Goal: Find specific page/section: Find specific page/section

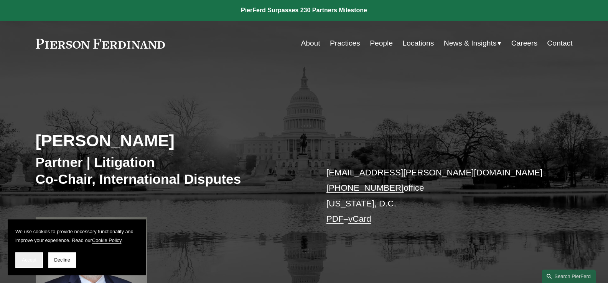
click at [30, 260] on span "Accept" at bounding box center [29, 260] width 15 height 5
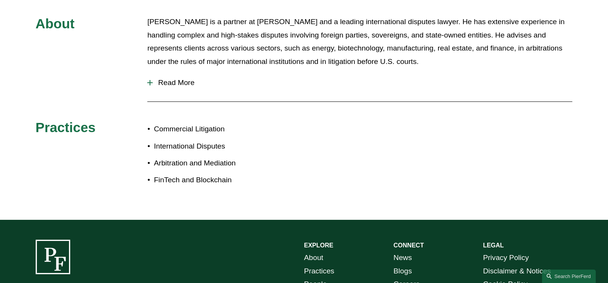
scroll to position [383, 0]
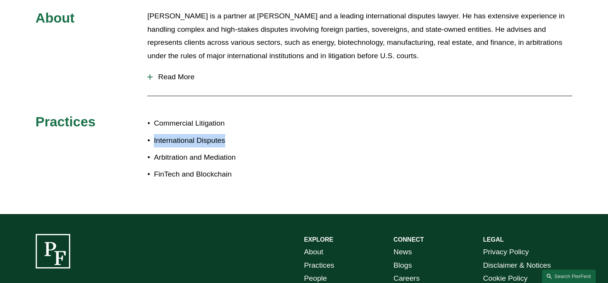
drag, startPoint x: 240, startPoint y: 140, endPoint x: 154, endPoint y: 140, distance: 85.9
click at [154, 140] on p "International Disputes" at bounding box center [229, 140] width 150 height 13
copy p "International Disputes"
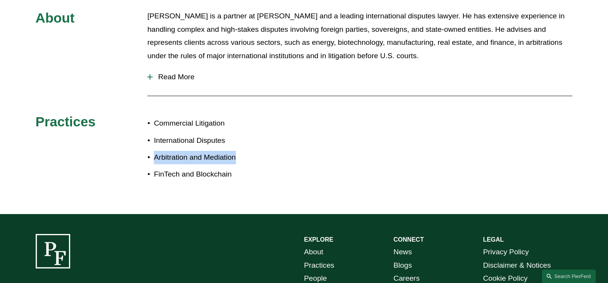
drag, startPoint x: 244, startPoint y: 158, endPoint x: 153, endPoint y: 155, distance: 91.7
click at [154, 155] on p "Arbitration and Mediation" at bounding box center [229, 157] width 150 height 13
copy p "Arbitration and Mediation"
click at [245, 200] on div "About [PERSON_NAME] is a partner at [PERSON_NAME] and a leading international d…" at bounding box center [304, 102] width 608 height 225
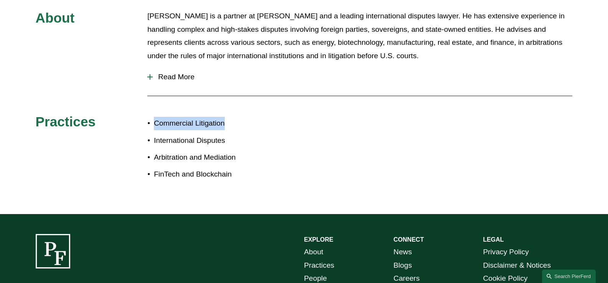
drag, startPoint x: 230, startPoint y: 117, endPoint x: 156, endPoint y: 122, distance: 74.6
click at [156, 122] on div "Commercial Litigation International Disputes Arbitration and Mediation FinTech …" at bounding box center [225, 149] width 156 height 71
copy p "Commercial Litigation"
